Goal: Task Accomplishment & Management: Complete application form

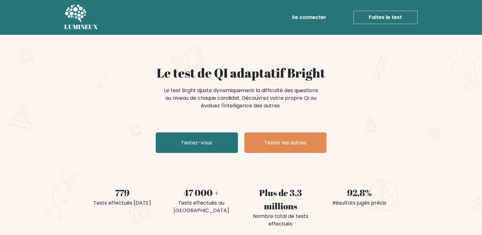
click at [409, 66] on div "Le test de QI adaptatif Bright Le test Brght ajuste dynamiquement la difficulté…" at bounding box center [241, 139] width 482 height 209
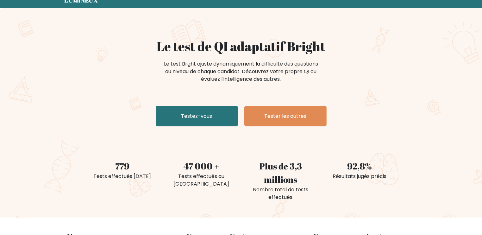
scroll to position [28, 0]
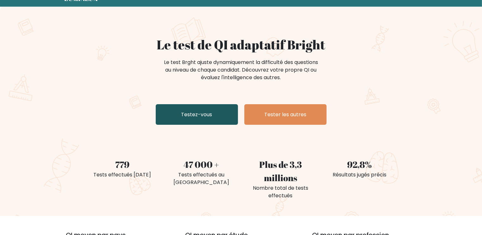
click at [225, 110] on link "Testez-vous" at bounding box center [197, 114] width 82 height 21
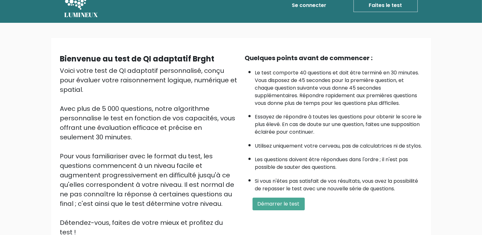
scroll to position [59, 0]
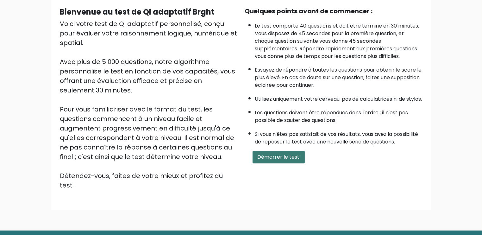
click at [273, 160] on font "Démarrer le test" at bounding box center [279, 156] width 42 height 7
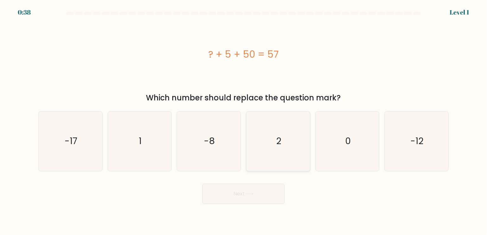
click at [300, 156] on icon "2" at bounding box center [278, 141] width 60 height 60
click at [244, 121] on input "d. 2" at bounding box center [243, 118] width 0 height 3
radio input "true"
click at [272, 197] on button "Next" at bounding box center [243, 194] width 82 height 20
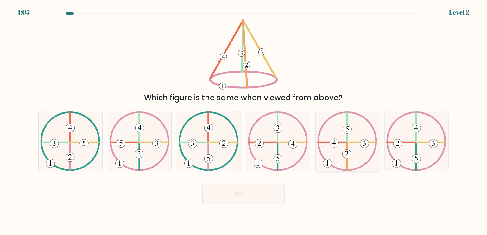
click at [341, 141] on icon at bounding box center [347, 141] width 60 height 60
click at [244, 121] on input "e." at bounding box center [243, 118] width 0 height 3
radio input "true"
click at [265, 196] on button "Next" at bounding box center [243, 194] width 82 height 20
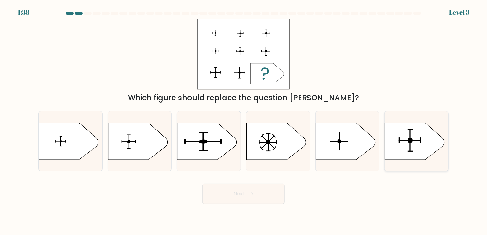
click at [428, 152] on icon at bounding box center [415, 140] width 60 height 37
click at [244, 121] on input "f." at bounding box center [243, 118] width 0 height 3
radio input "true"
click at [231, 191] on button "Next" at bounding box center [243, 194] width 82 height 20
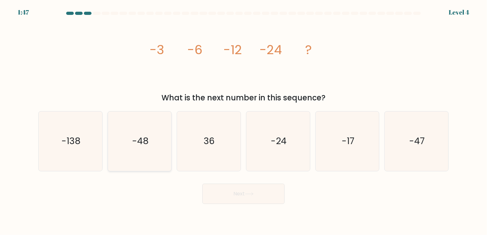
click at [160, 140] on icon "-48" at bounding box center [140, 141] width 60 height 60
click at [243, 121] on input "b. -48" at bounding box center [243, 118] width 0 height 3
radio input "true"
click at [219, 193] on button "Next" at bounding box center [243, 194] width 82 height 20
